Goal: Task Accomplishment & Management: Manage account settings

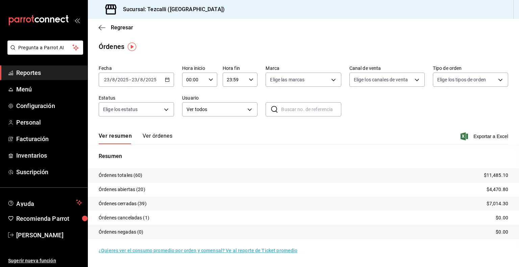
click at [145, 138] on button "Ver órdenes" at bounding box center [158, 138] width 30 height 11
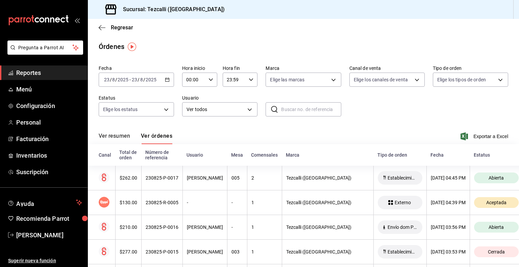
click at [118, 142] on button "Ver resumen" at bounding box center [114, 138] width 31 height 11
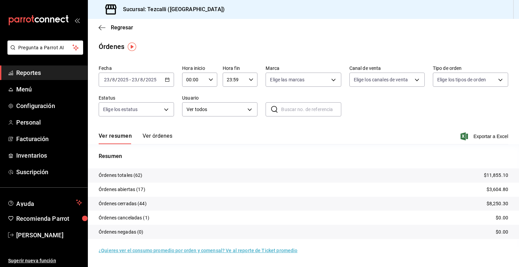
click at [161, 140] on button "Ver órdenes" at bounding box center [158, 138] width 30 height 11
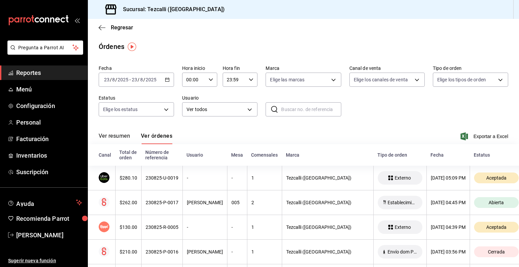
click at [117, 133] on button "Ver resumen" at bounding box center [114, 138] width 31 height 11
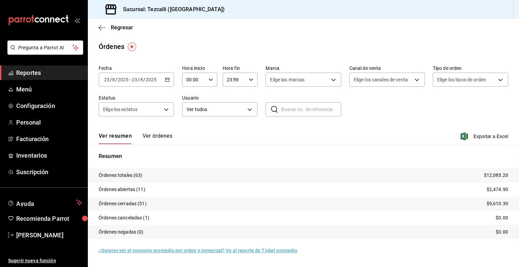
click at [153, 137] on button "Ver órdenes" at bounding box center [158, 138] width 30 height 11
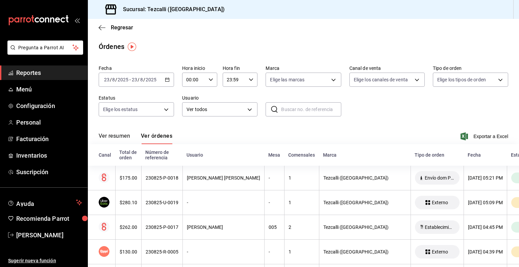
click at [120, 134] on button "Ver resumen" at bounding box center [114, 138] width 31 height 11
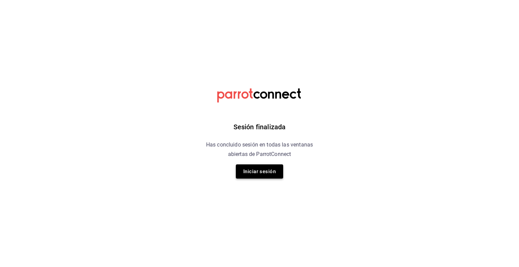
click at [253, 170] on button "Iniciar sesión" at bounding box center [259, 172] width 47 height 14
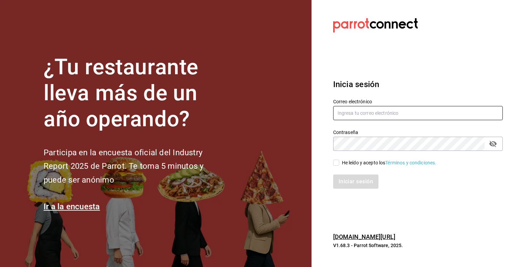
click at [384, 114] on input "text" at bounding box center [418, 113] width 170 height 14
type input "rafaed021@gmail.com"
click at [352, 162] on div "He leído y acepto los Términos y condiciones." at bounding box center [389, 163] width 95 height 7
click at [339, 162] on input "He leído y acepto los Términos y condiciones." at bounding box center [336, 163] width 6 height 6
checkbox input "true"
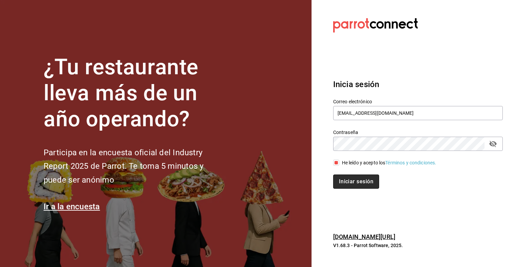
click at [354, 181] on button "Iniciar sesión" at bounding box center [356, 182] width 46 height 14
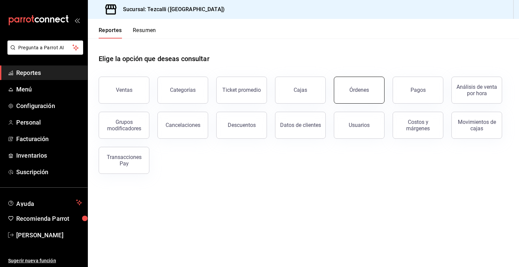
click at [361, 87] on button "Órdenes" at bounding box center [359, 90] width 51 height 27
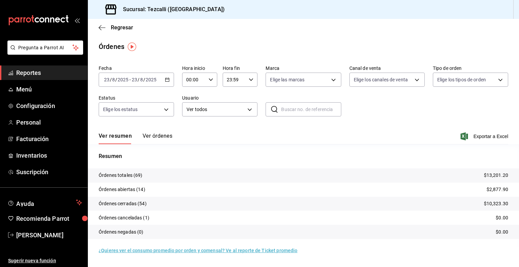
click at [151, 140] on button "Ver órdenes" at bounding box center [158, 138] width 30 height 11
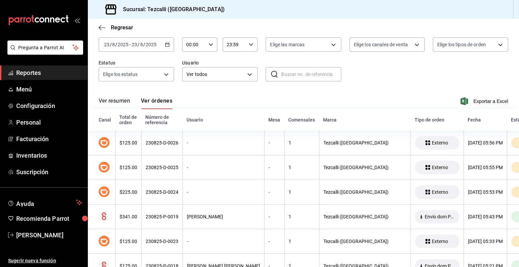
scroll to position [35, 0]
click at [123, 98] on button "Ver resumen" at bounding box center [114, 103] width 31 height 11
